Goal: Go to known website: Access a specific website the user already knows

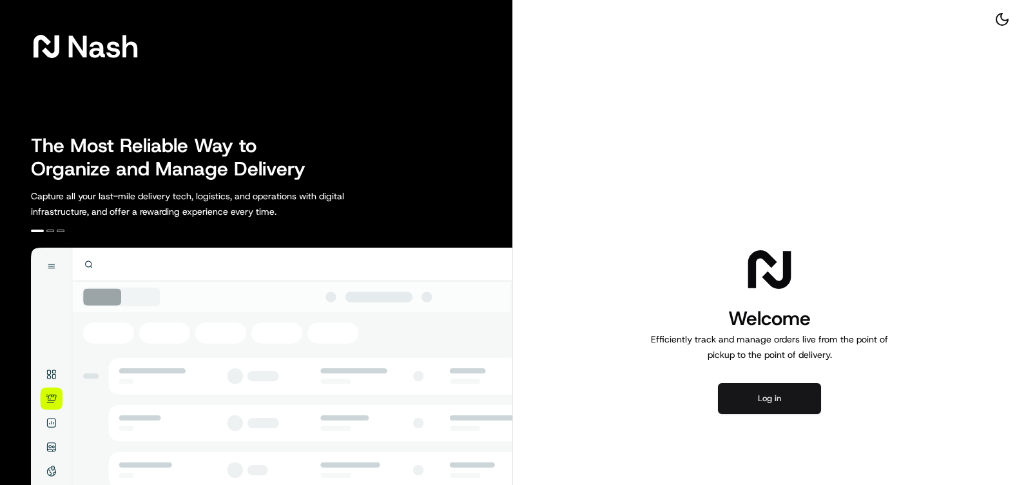
click at [775, 392] on button "Log in" at bounding box center [769, 398] width 103 height 31
